Goal: Answer question/provide support

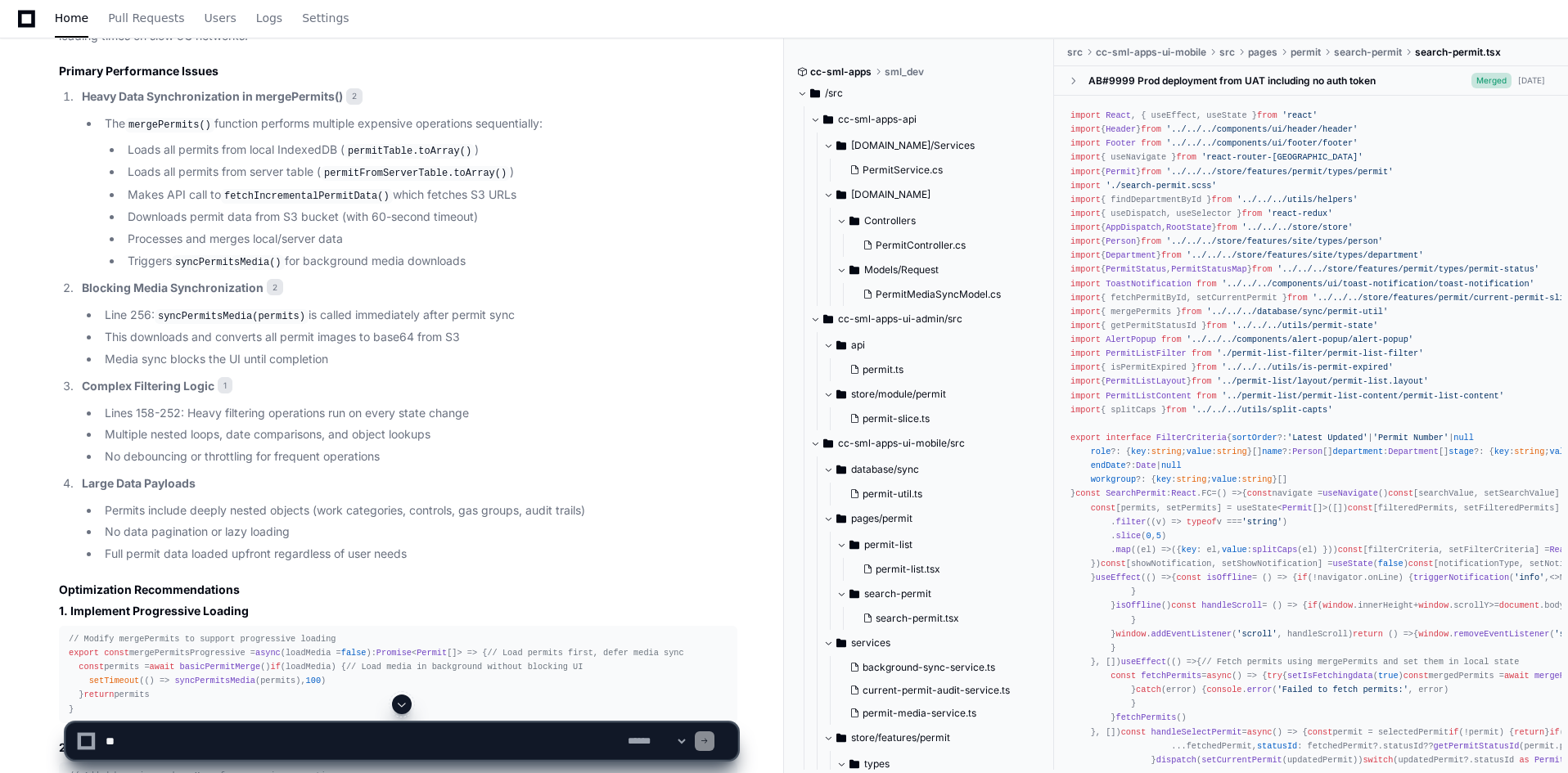
scroll to position [1030, 0]
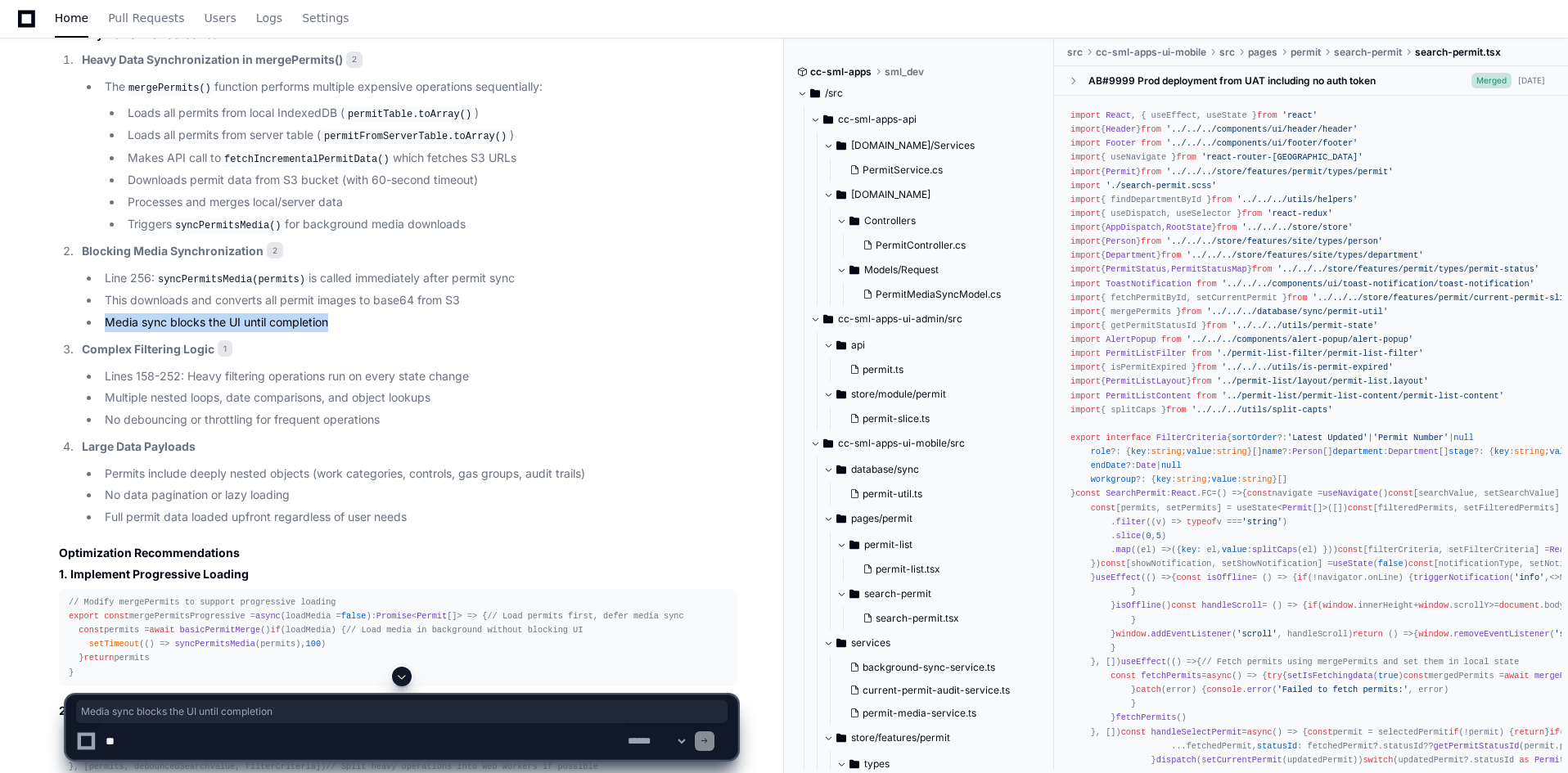
drag, startPoint x: 100, startPoint y: 322, endPoint x: 335, endPoint y: 322, distance: 235.0
click at [335, 322] on li "Media sync blocks the UI until completion" at bounding box center [419, 323] width 637 height 19
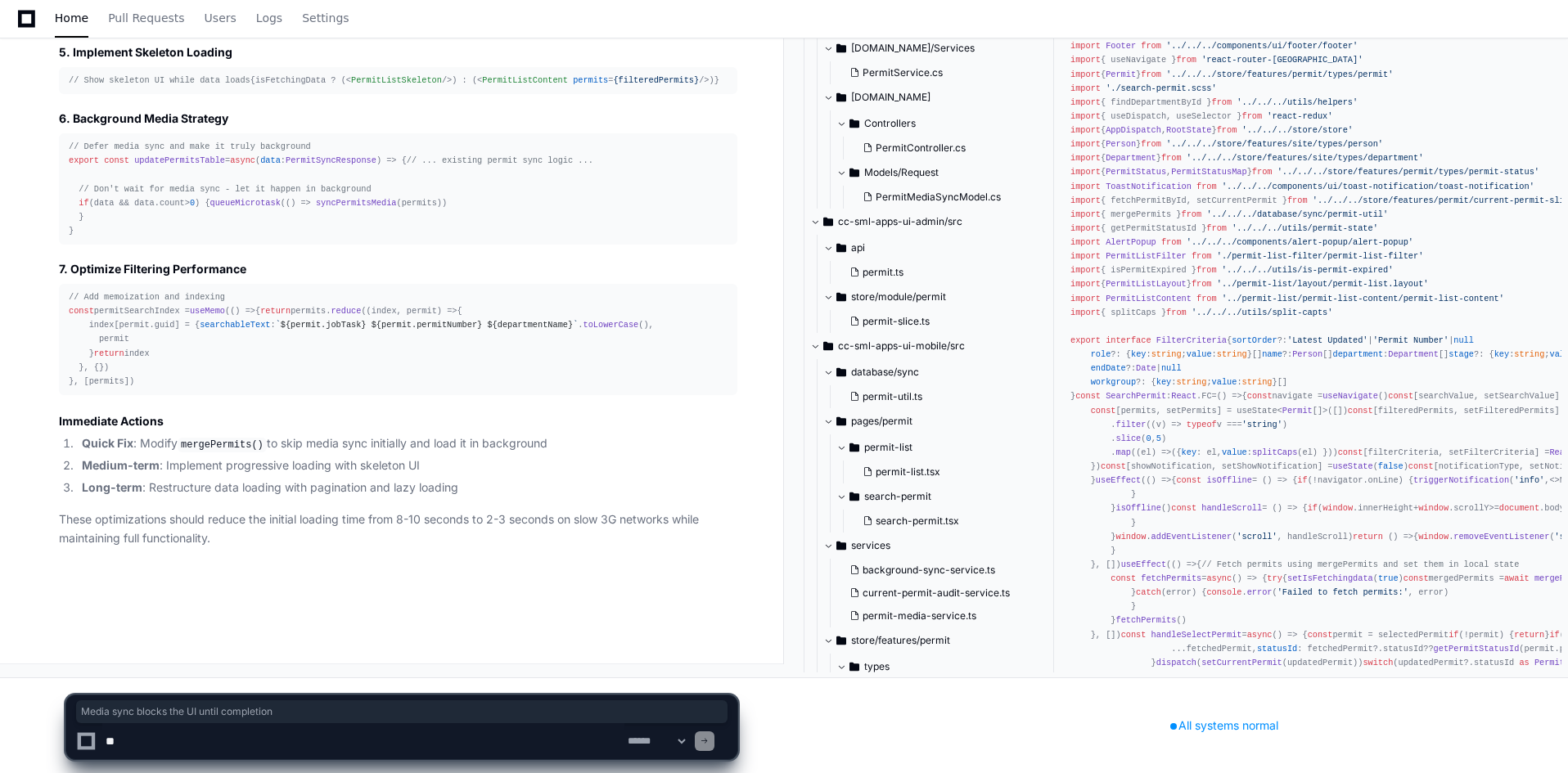
scroll to position [2339, 0]
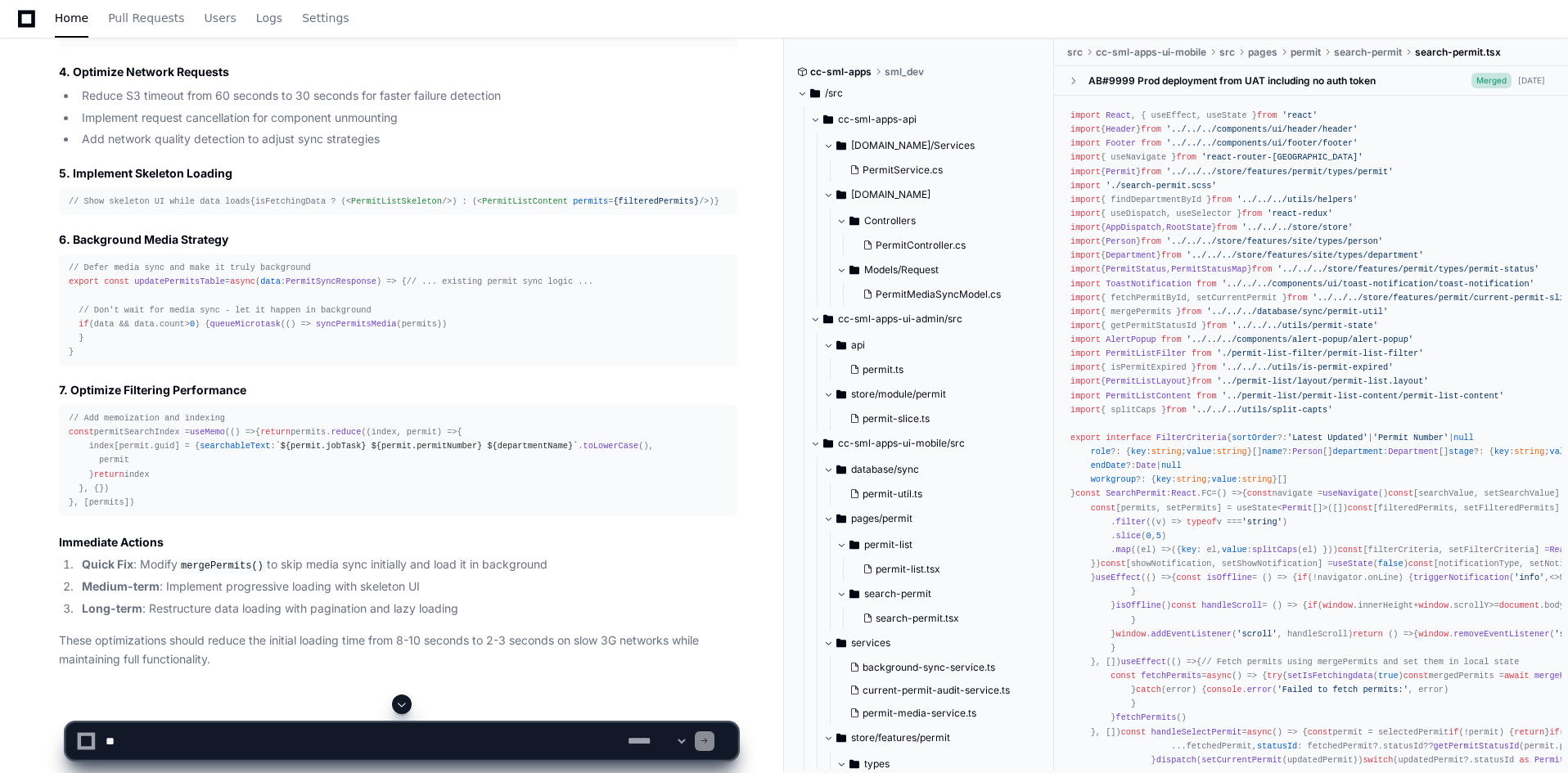
scroll to position [1929, 0]
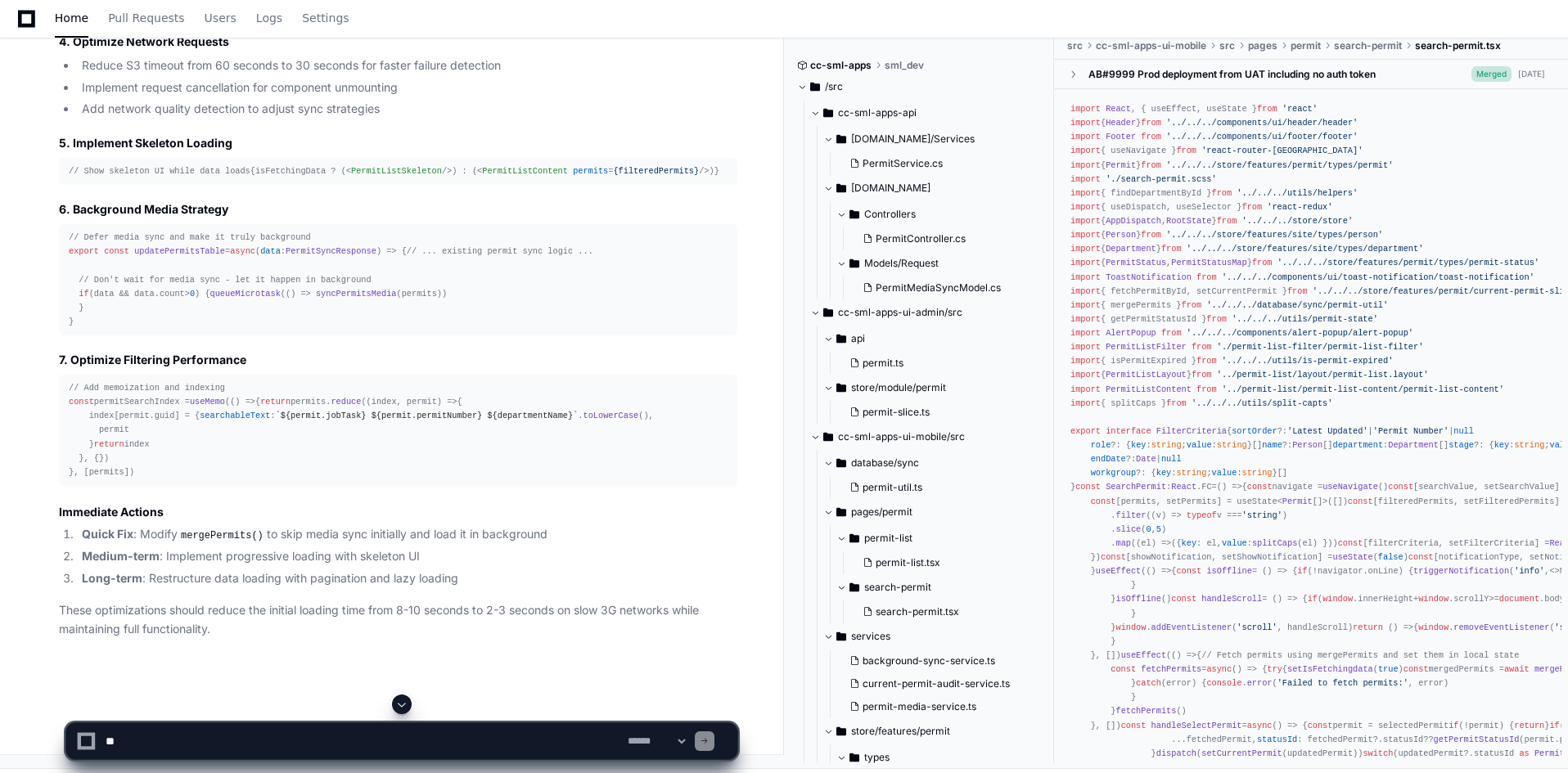
click at [329, 742] on textarea at bounding box center [363, 742] width 522 height 36
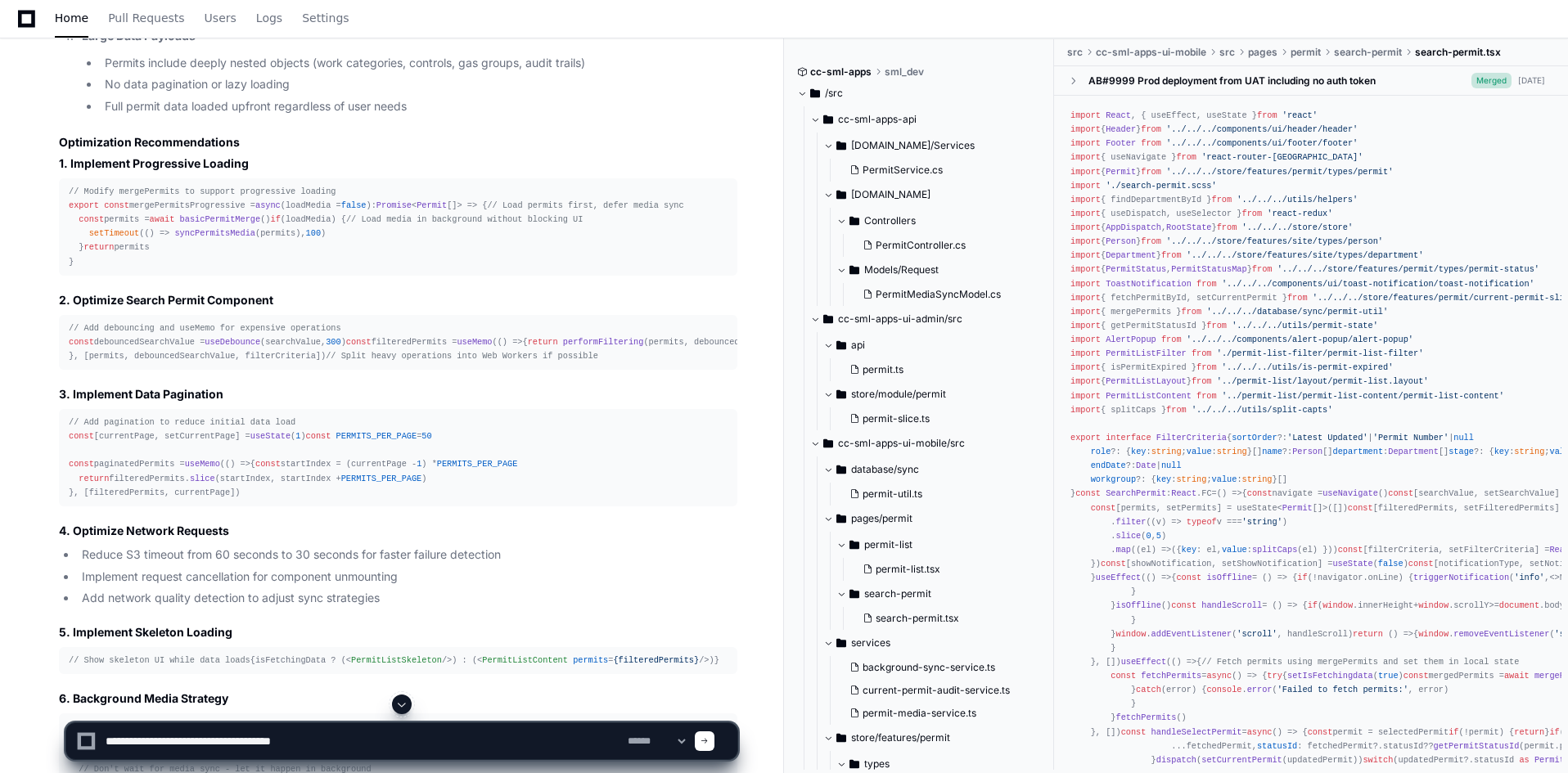
scroll to position [1438, 0]
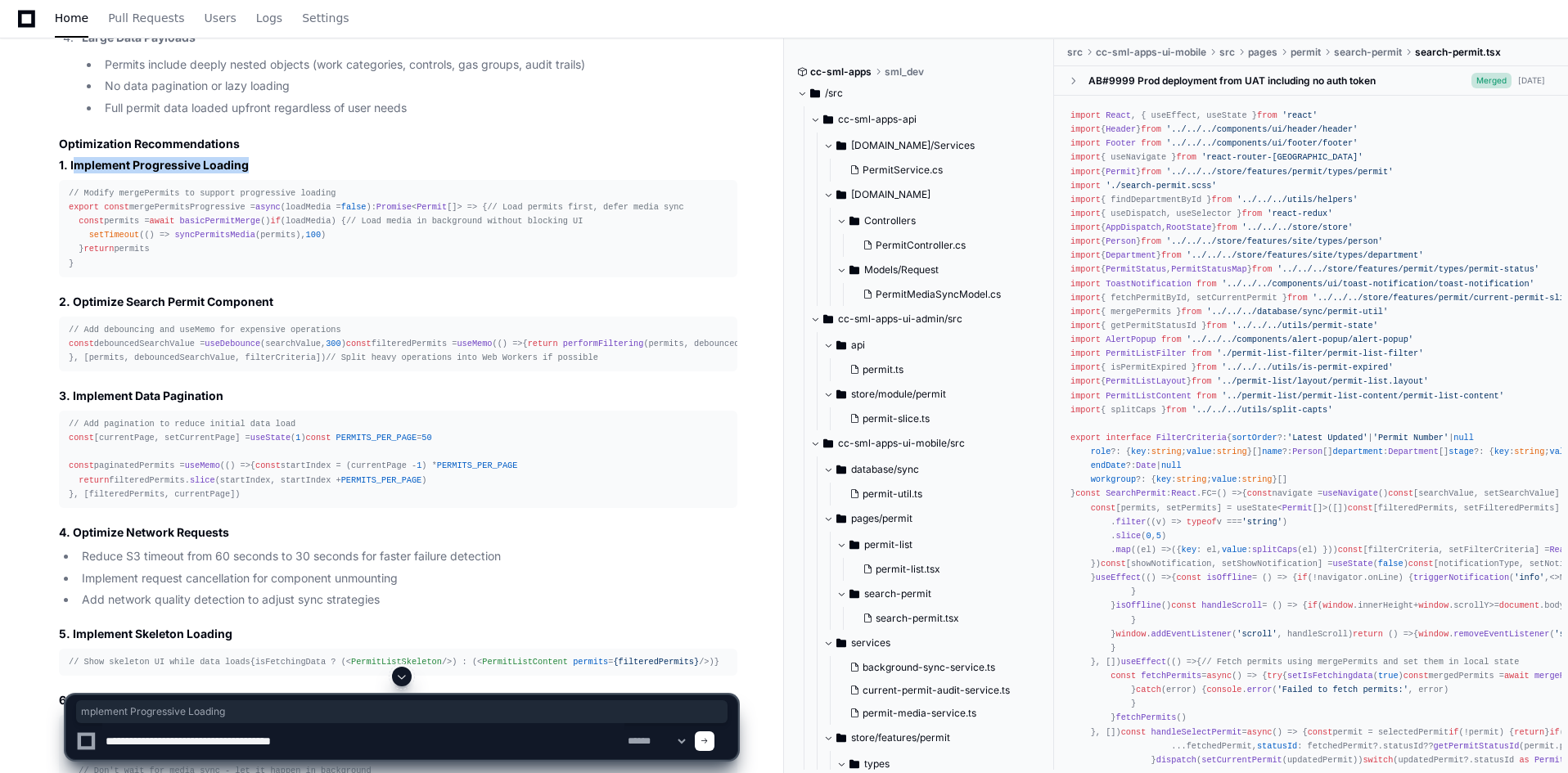
drag, startPoint x: 251, startPoint y: 162, endPoint x: 76, endPoint y: 167, distance: 175.1
click at [76, 167] on h4 "1. Implement Progressive Loading" at bounding box center [398, 165] width 679 height 16
copy h4 "Implement Progressive Loading"
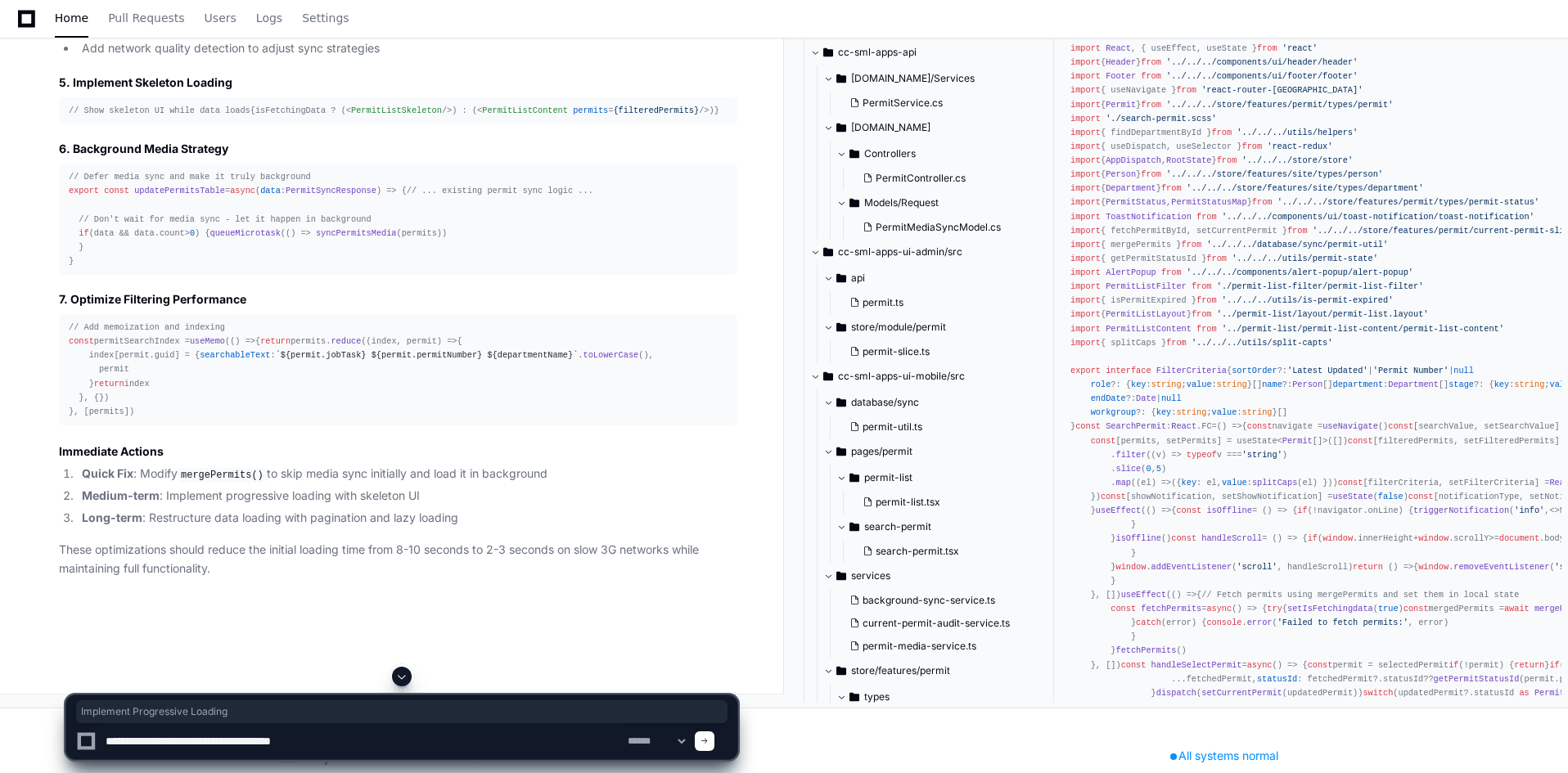
scroll to position [2011, 0]
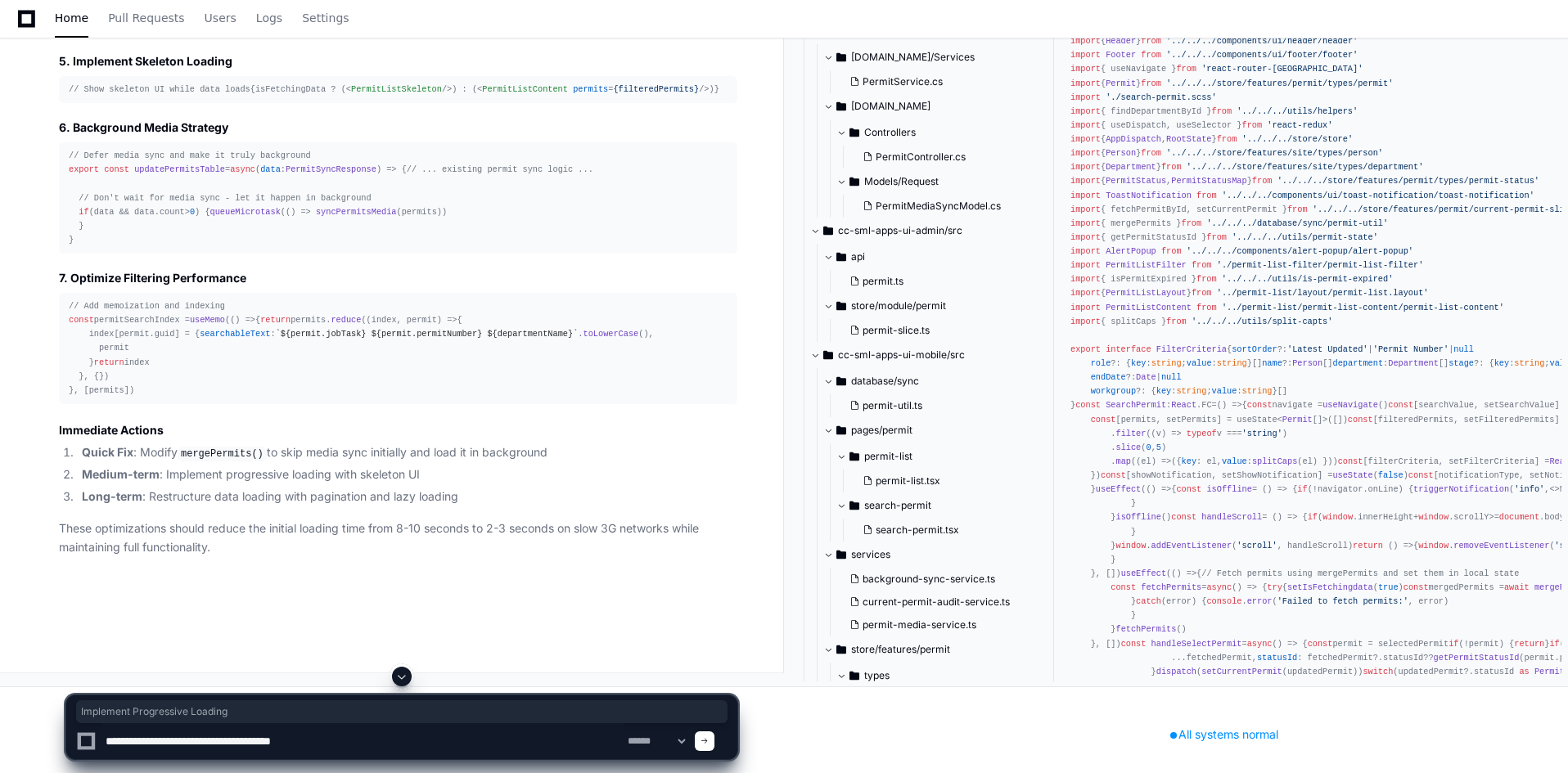
click at [438, 745] on textarea at bounding box center [363, 742] width 522 height 36
paste textarea "**********"
drag, startPoint x: 323, startPoint y: 742, endPoint x: 343, endPoint y: 760, distance: 26.9
click at [325, 744] on textarea at bounding box center [363, 742] width 522 height 36
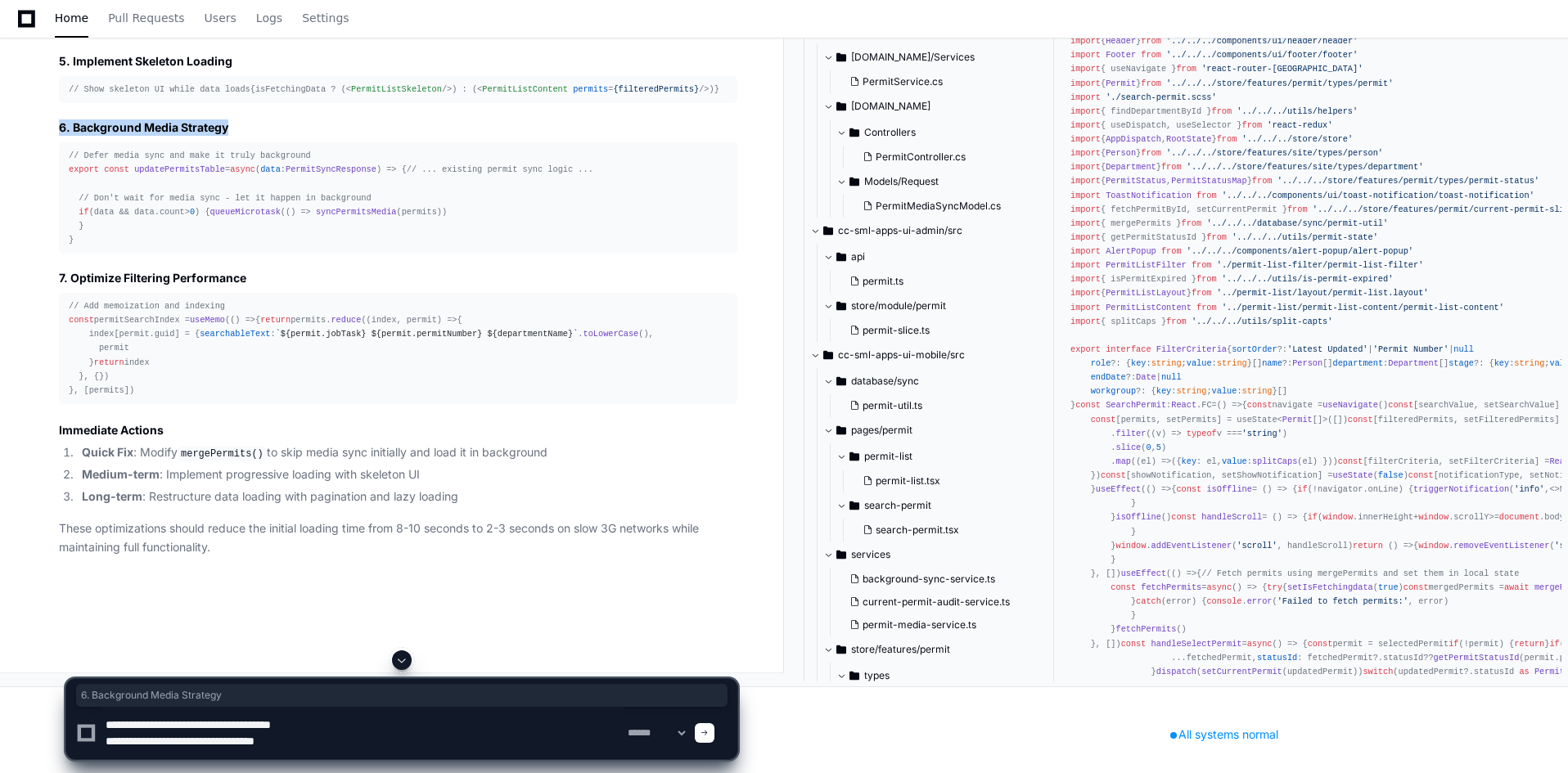
drag, startPoint x: 228, startPoint y: 379, endPoint x: 59, endPoint y: 384, distance: 169.1
click at [59, 136] on h4 "6. Background Media Strategy" at bounding box center [398, 127] width 679 height 16
copy h4 "6. Background Media Strategy"
click at [409, 746] on textarea at bounding box center [363, 733] width 522 height 53
paste textarea "**********"
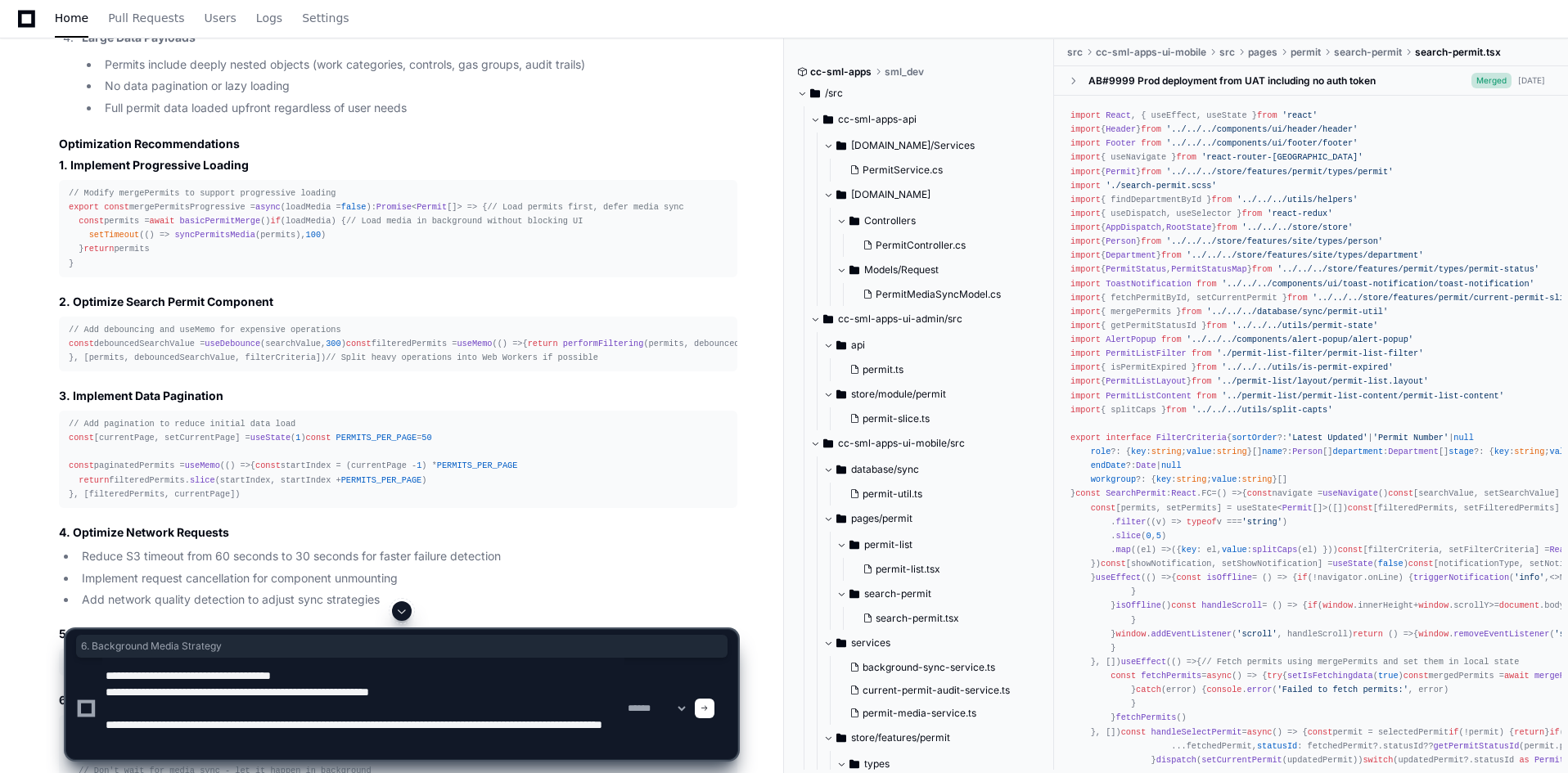
scroll to position [5, 0]
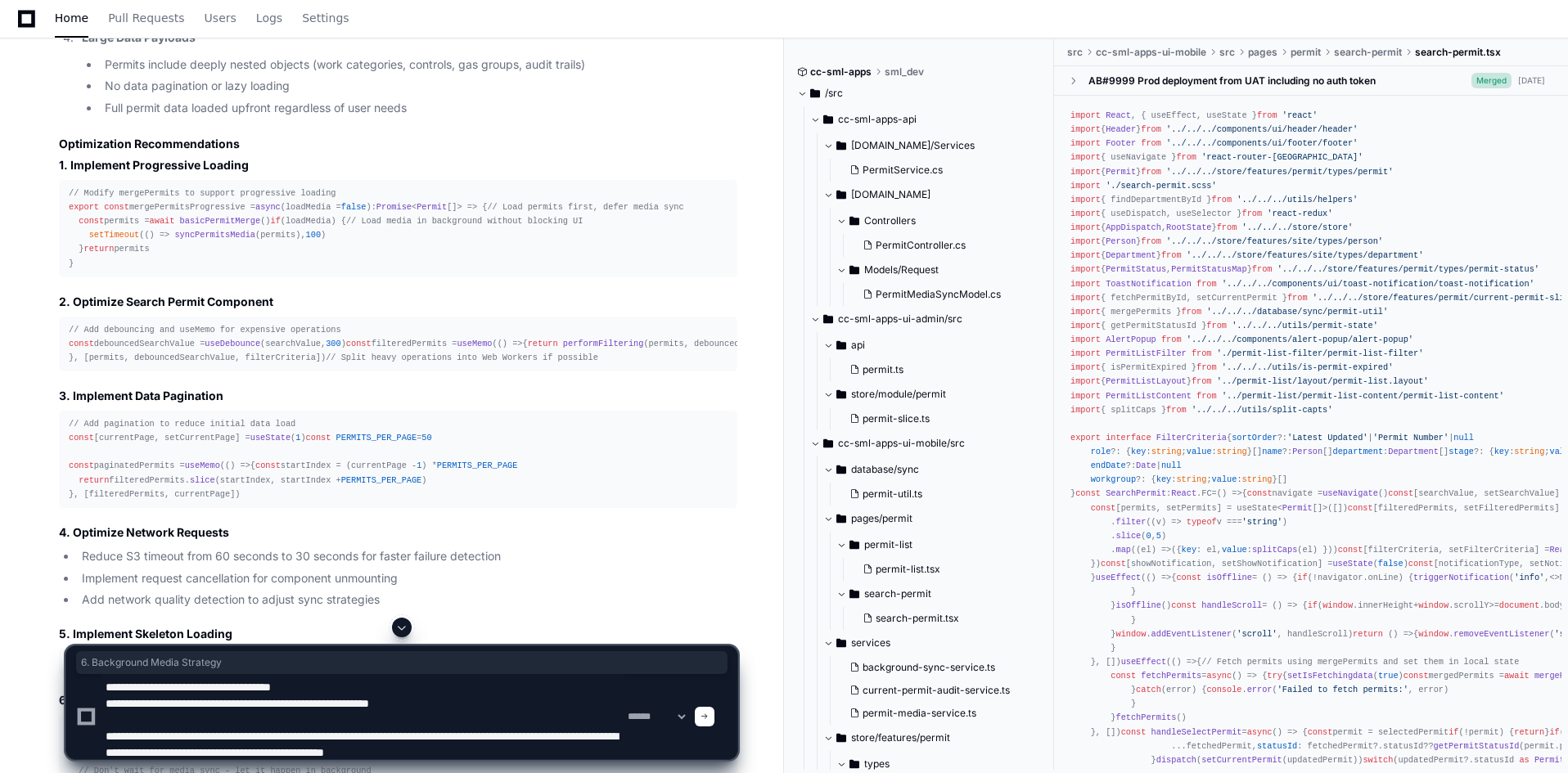
type textarea "**********"
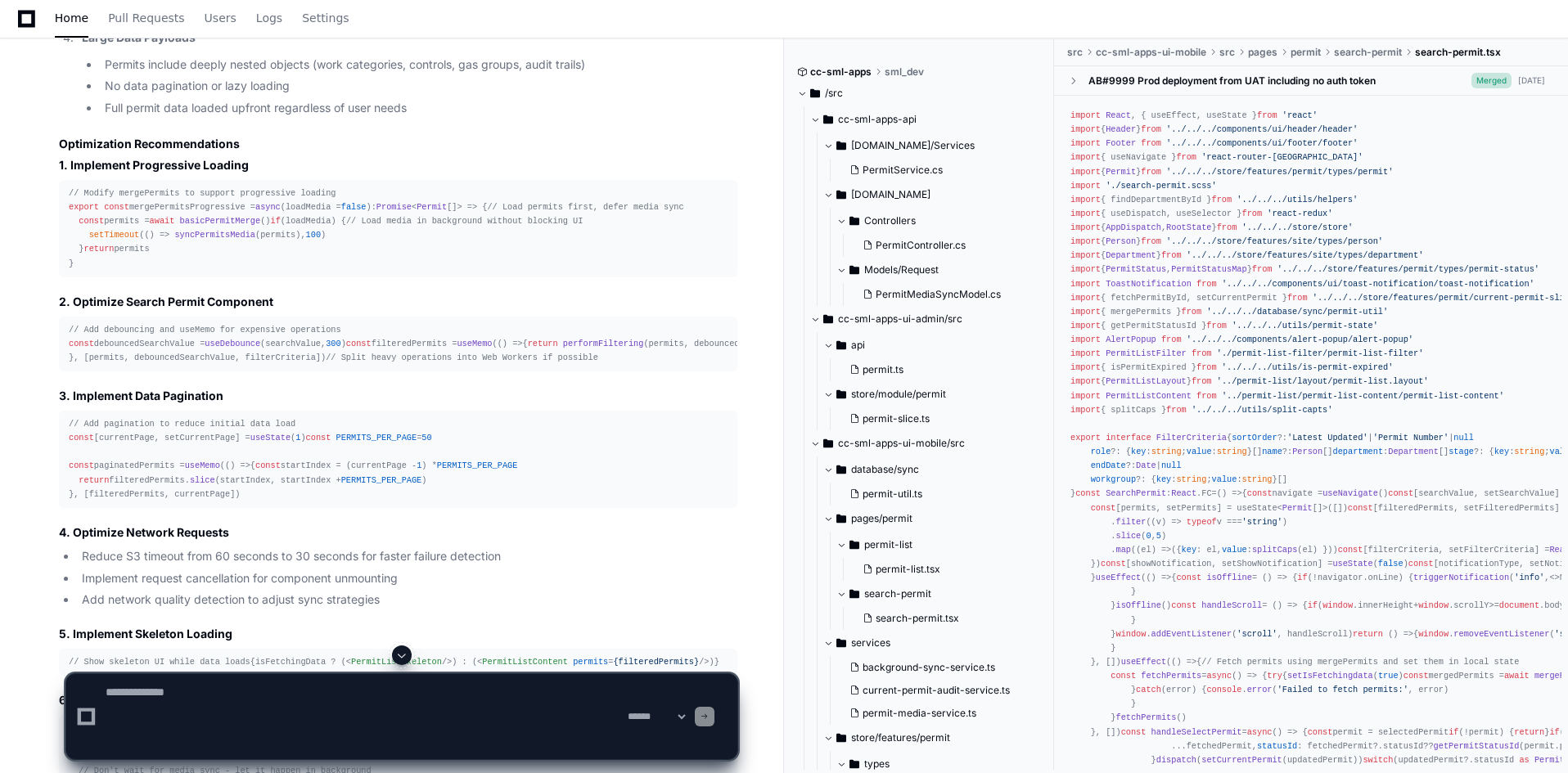
scroll to position [0, 0]
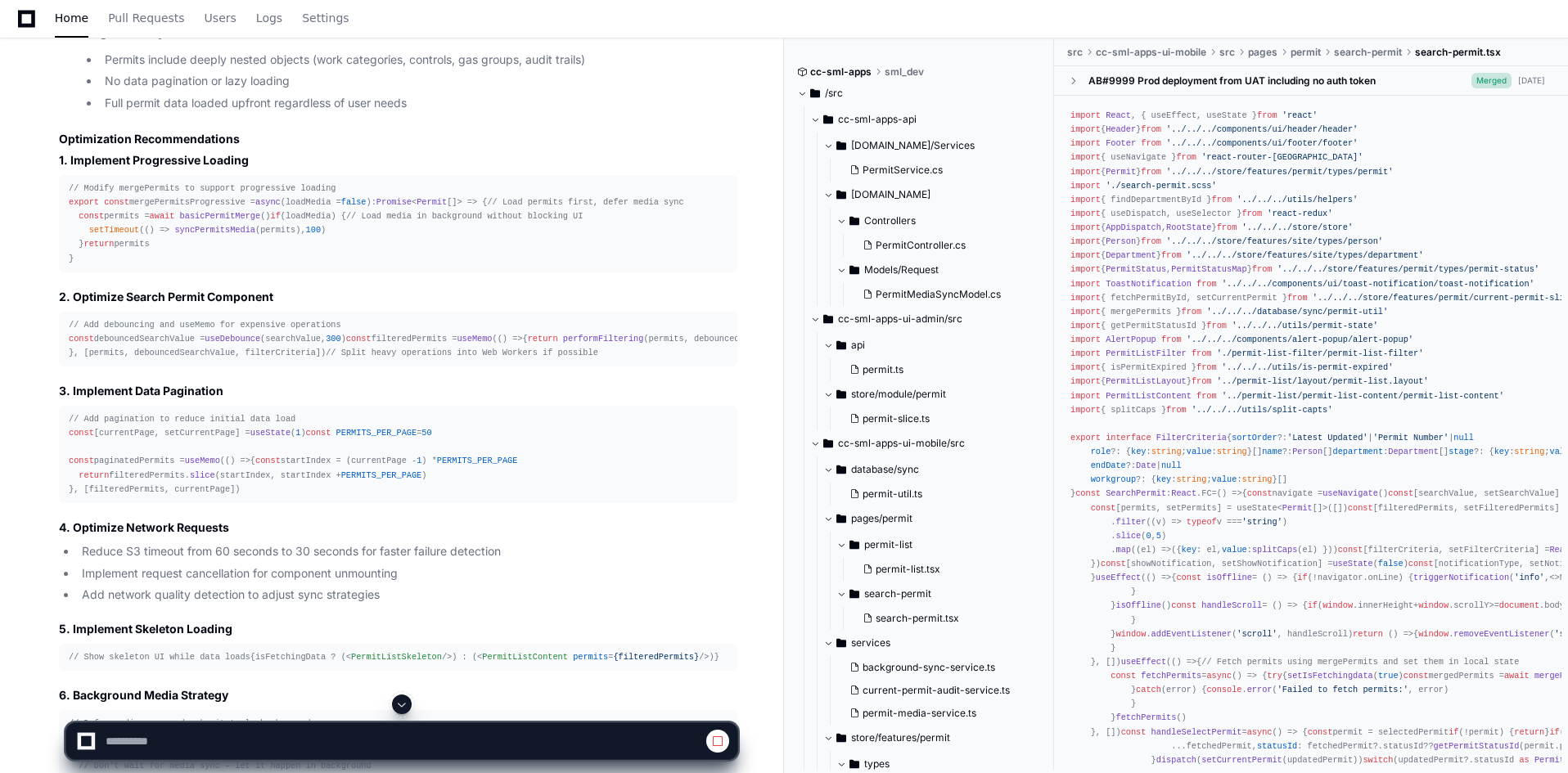
click at [407, 702] on span at bounding box center [401, 704] width 13 height 13
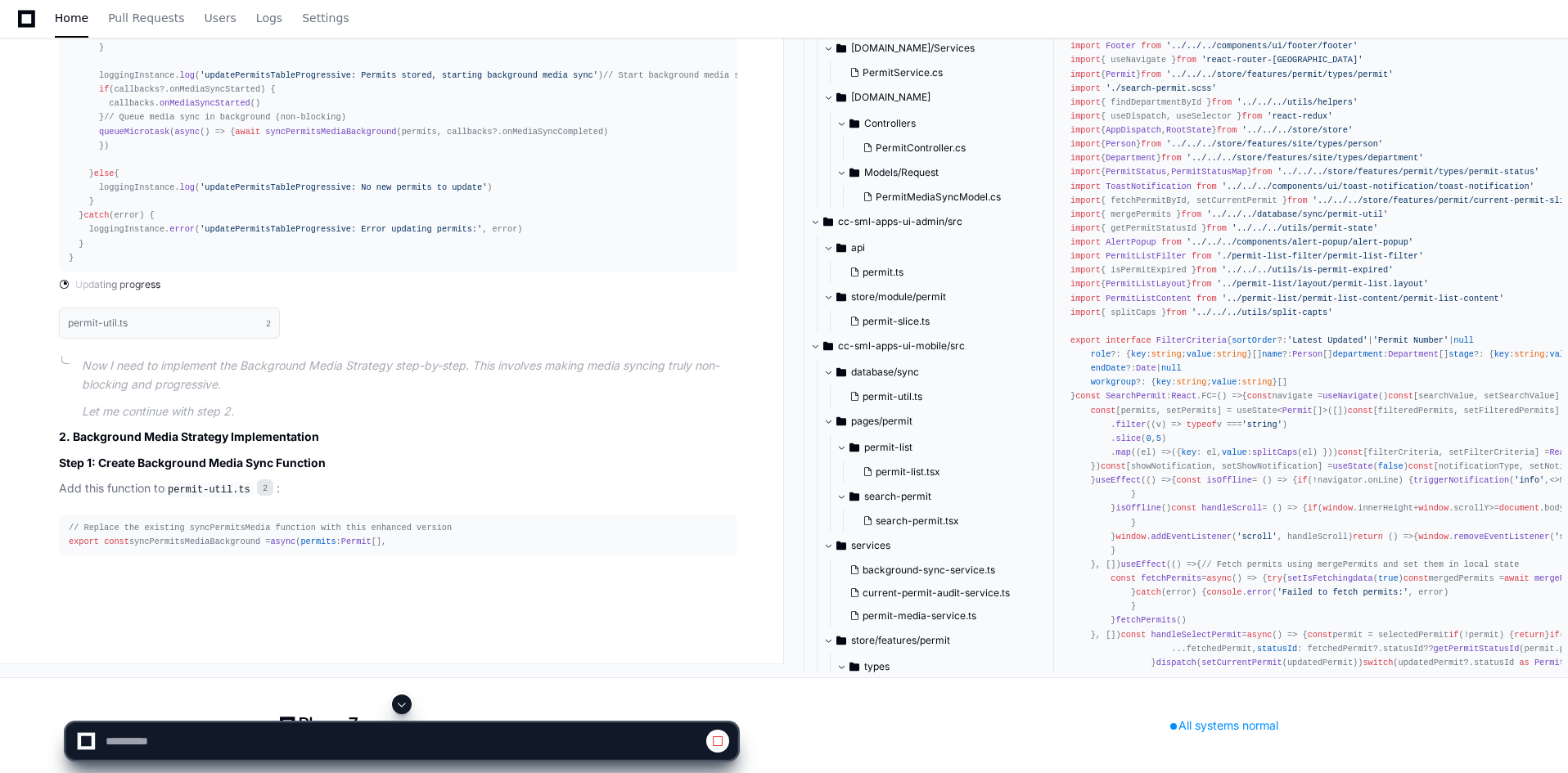
scroll to position [3933, 0]
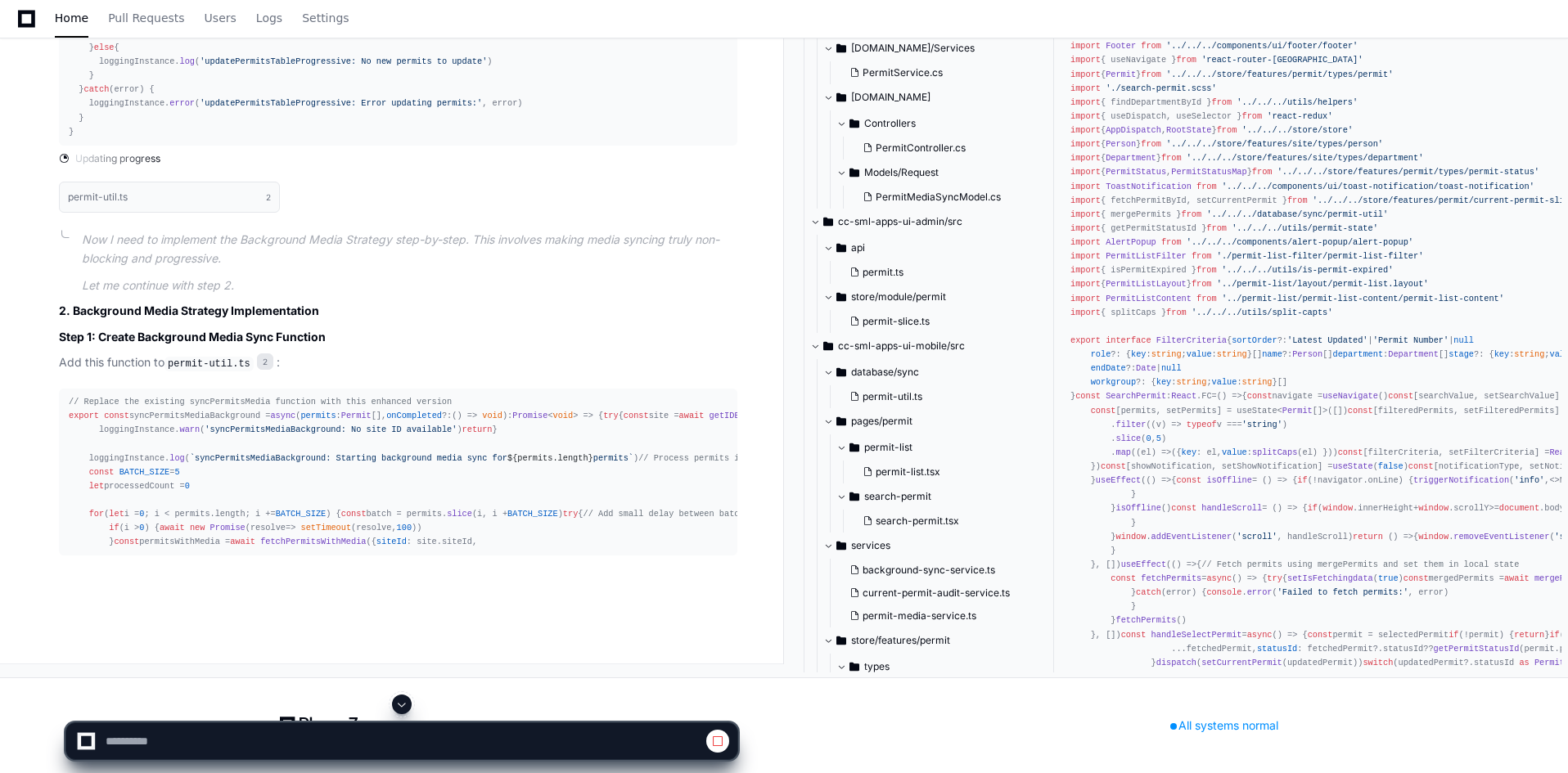
click at [401, 705] on span at bounding box center [401, 704] width 13 height 13
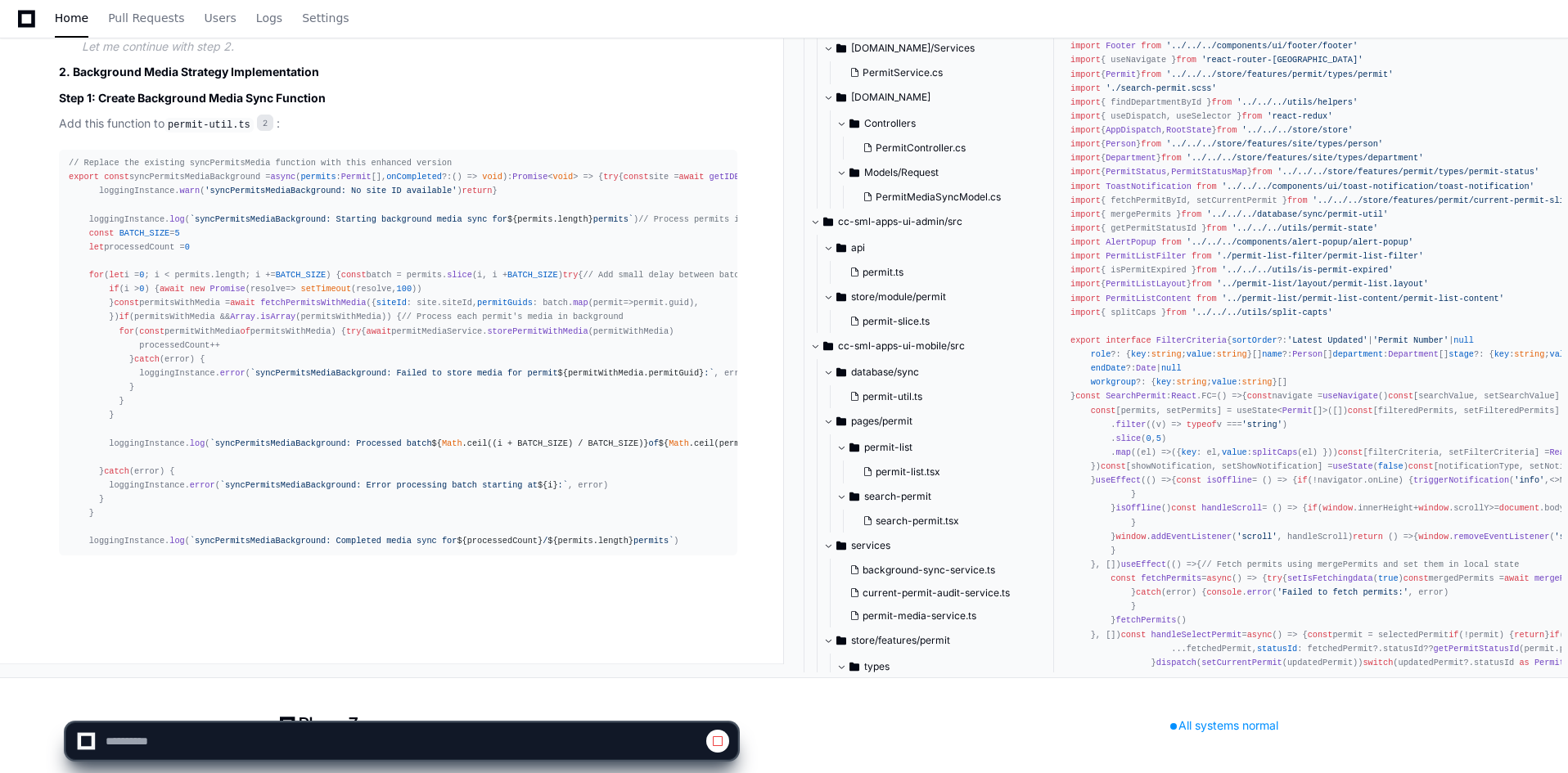
scroll to position [5490, 0]
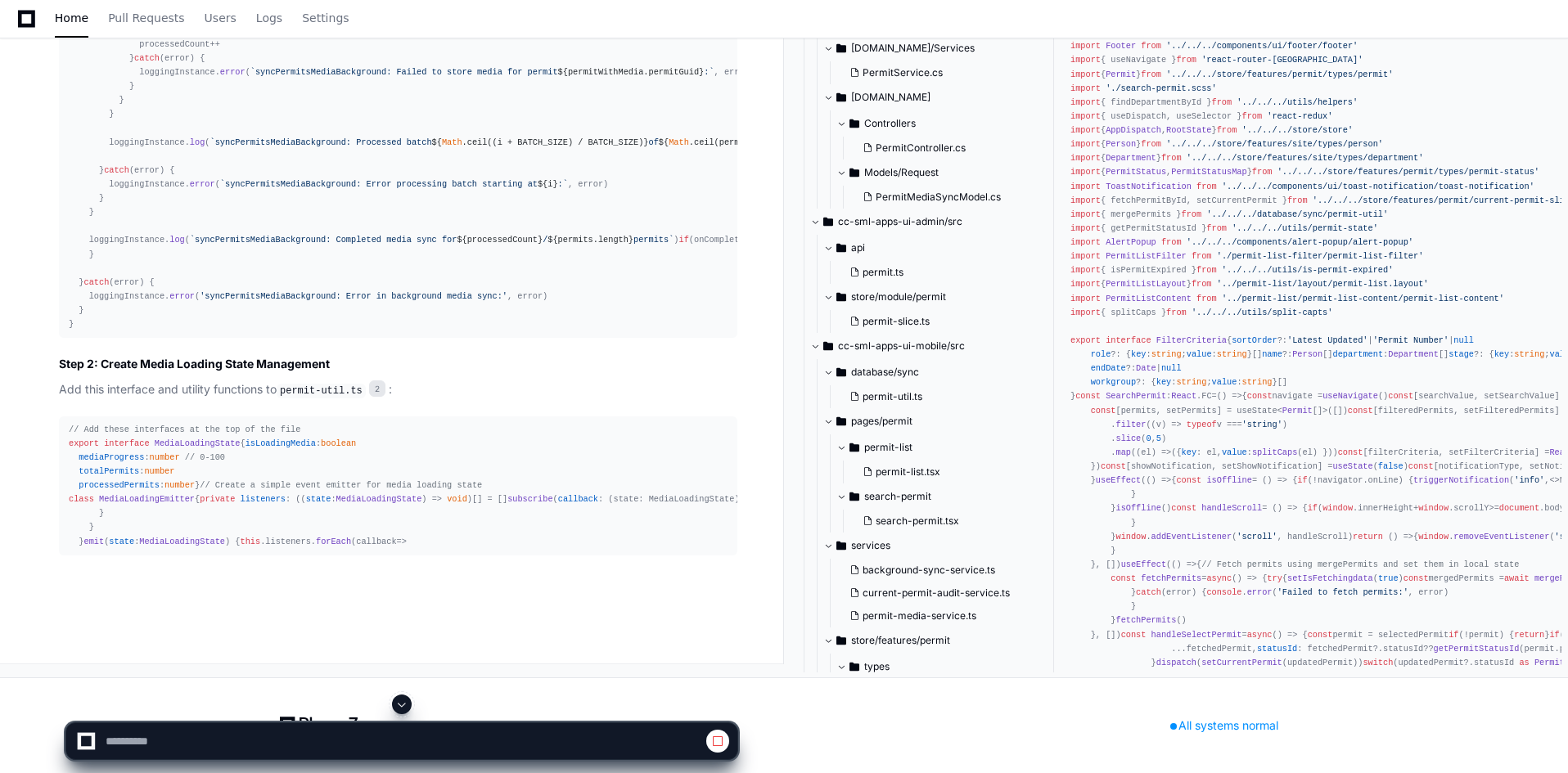
click at [407, 701] on span at bounding box center [401, 704] width 13 height 13
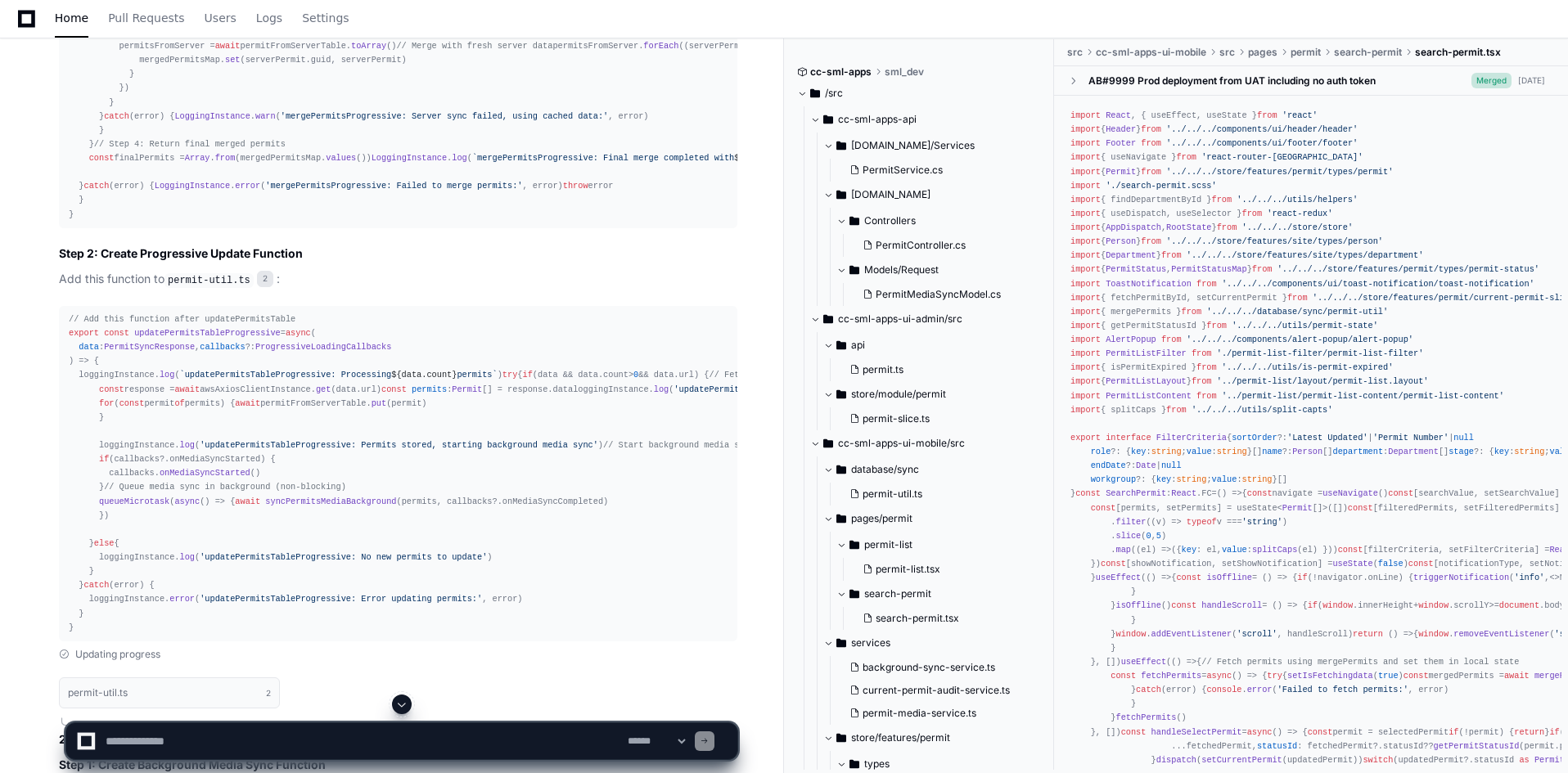
scroll to position [3326, 0]
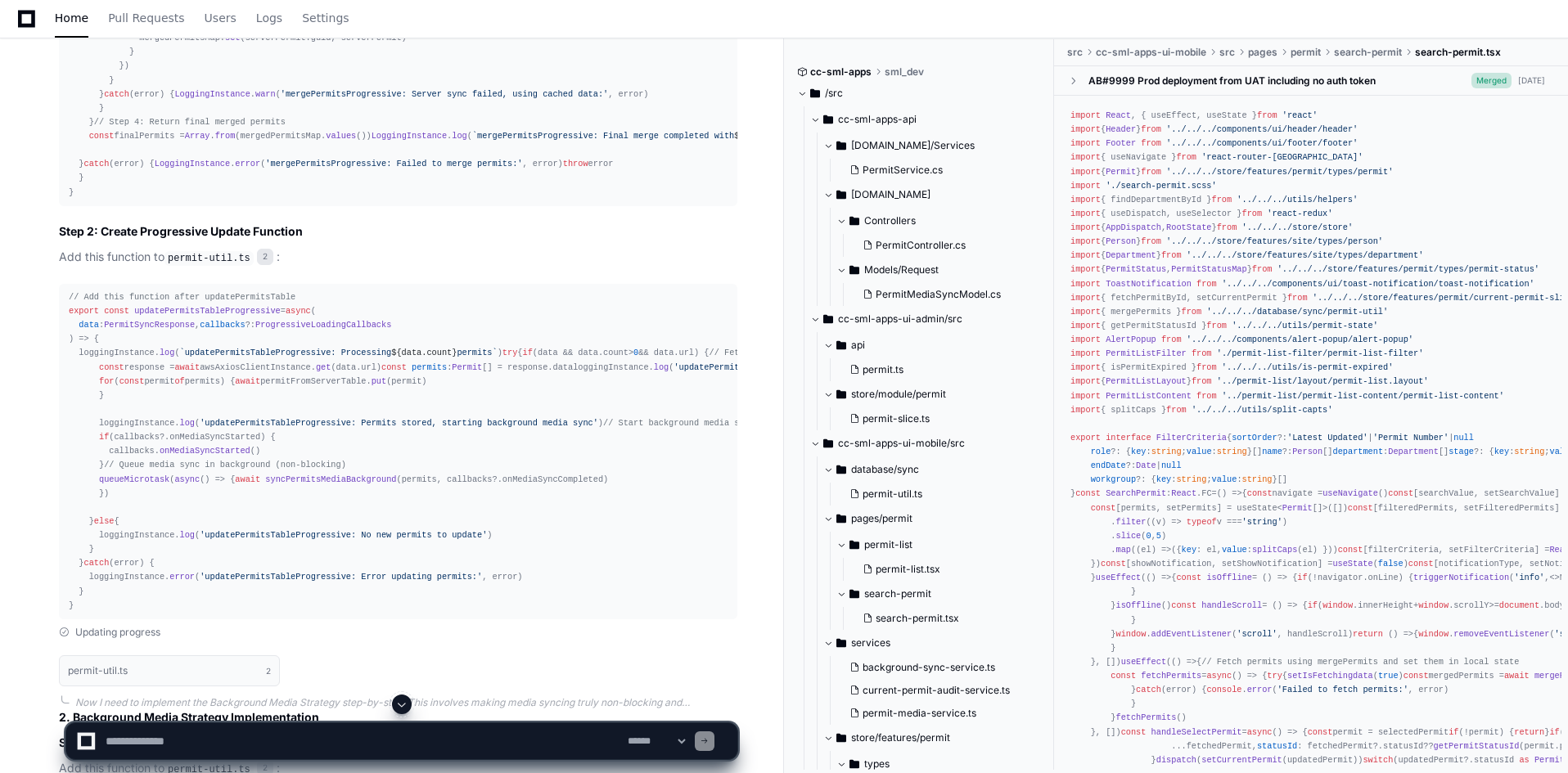
click at [195, 200] on div "// Add this interface at the top of the file export interface ProgressiveLoadin…" at bounding box center [398, 25] width 658 height 350
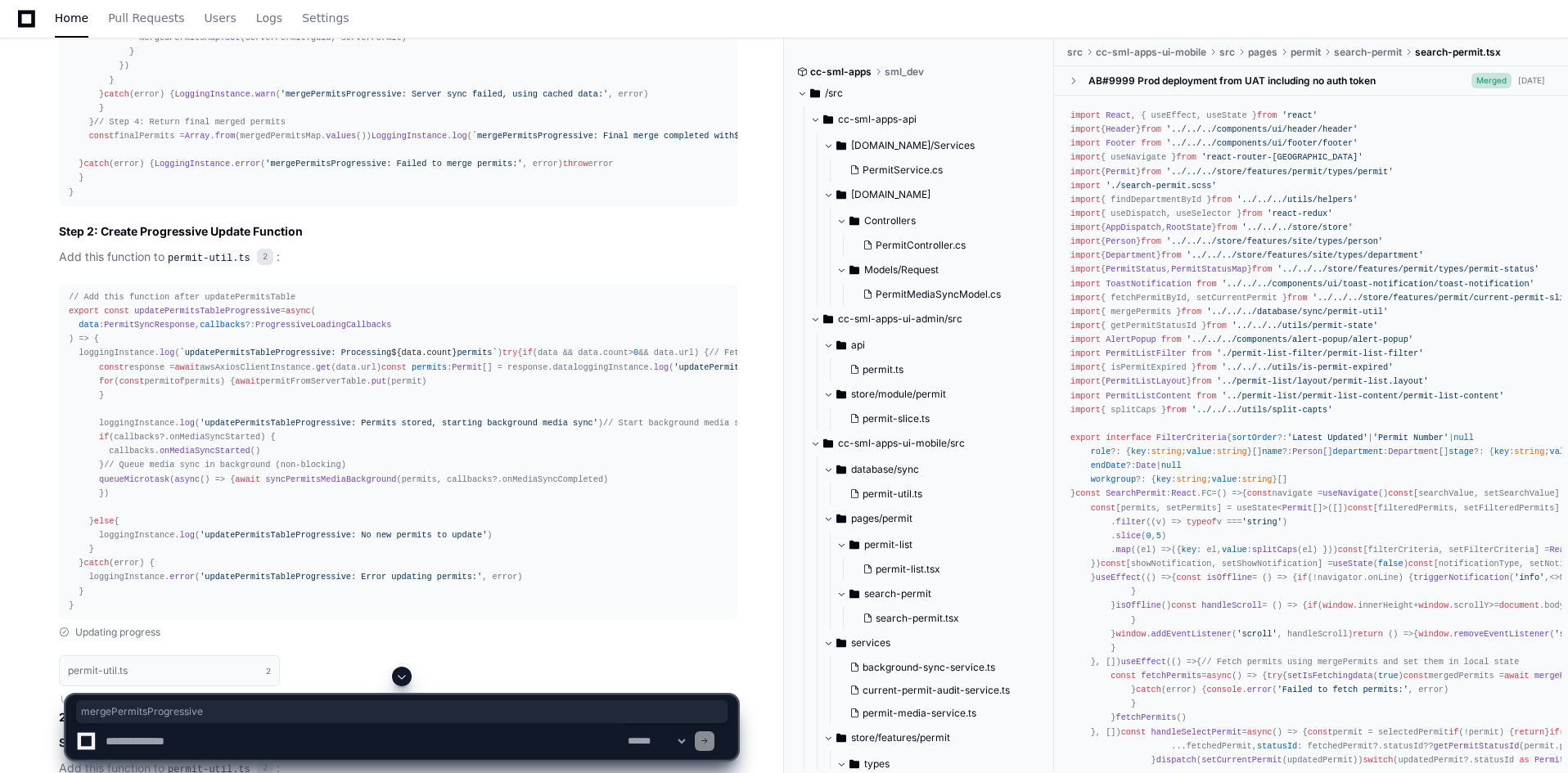
click at [195, 200] on div "// Add this interface at the top of the file export interface ProgressiveLoadin…" at bounding box center [398, 25] width 658 height 350
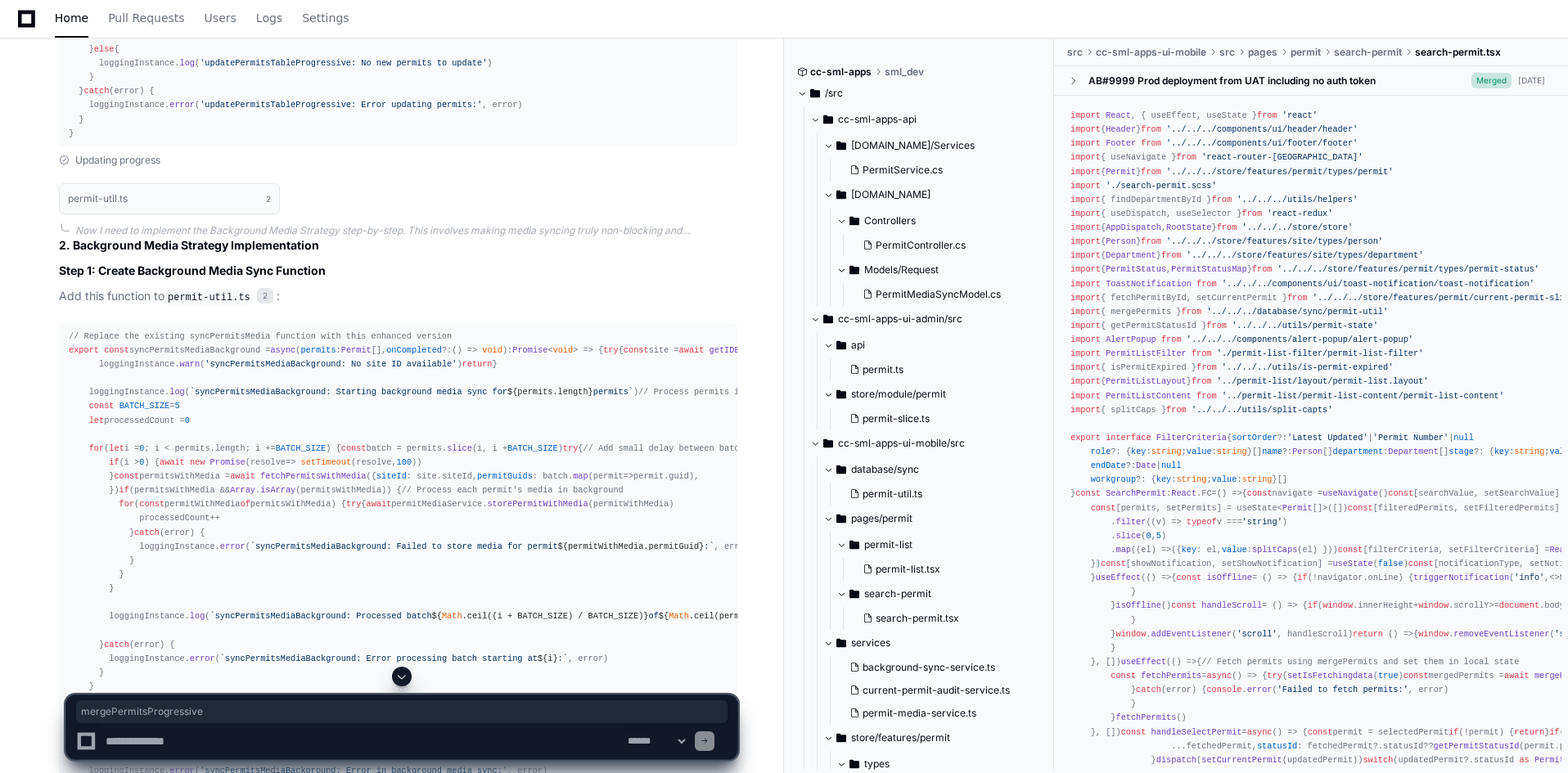
scroll to position [3817, 0]
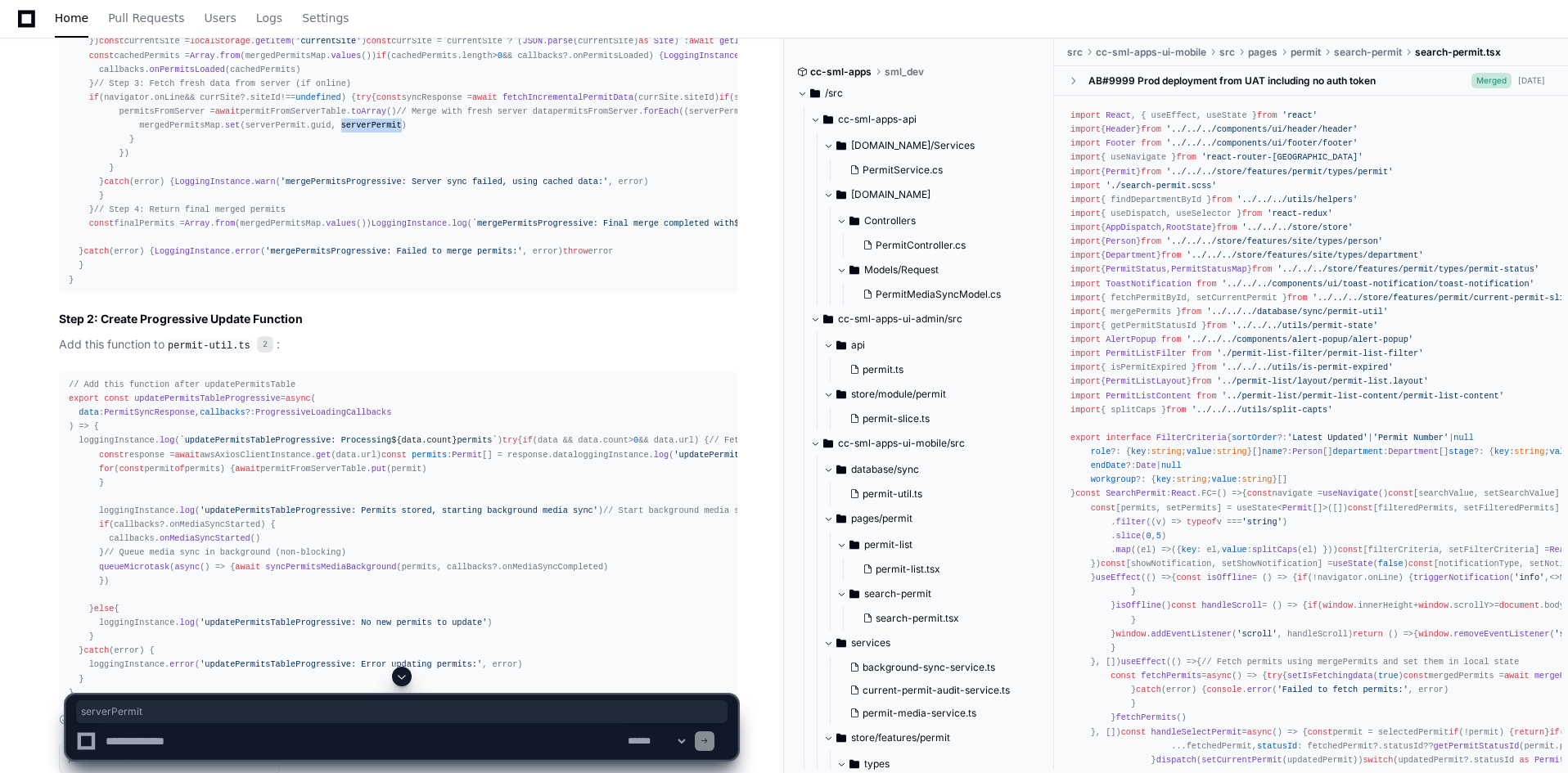
scroll to position [3244, 0]
